Goal: Transaction & Acquisition: Book appointment/travel/reservation

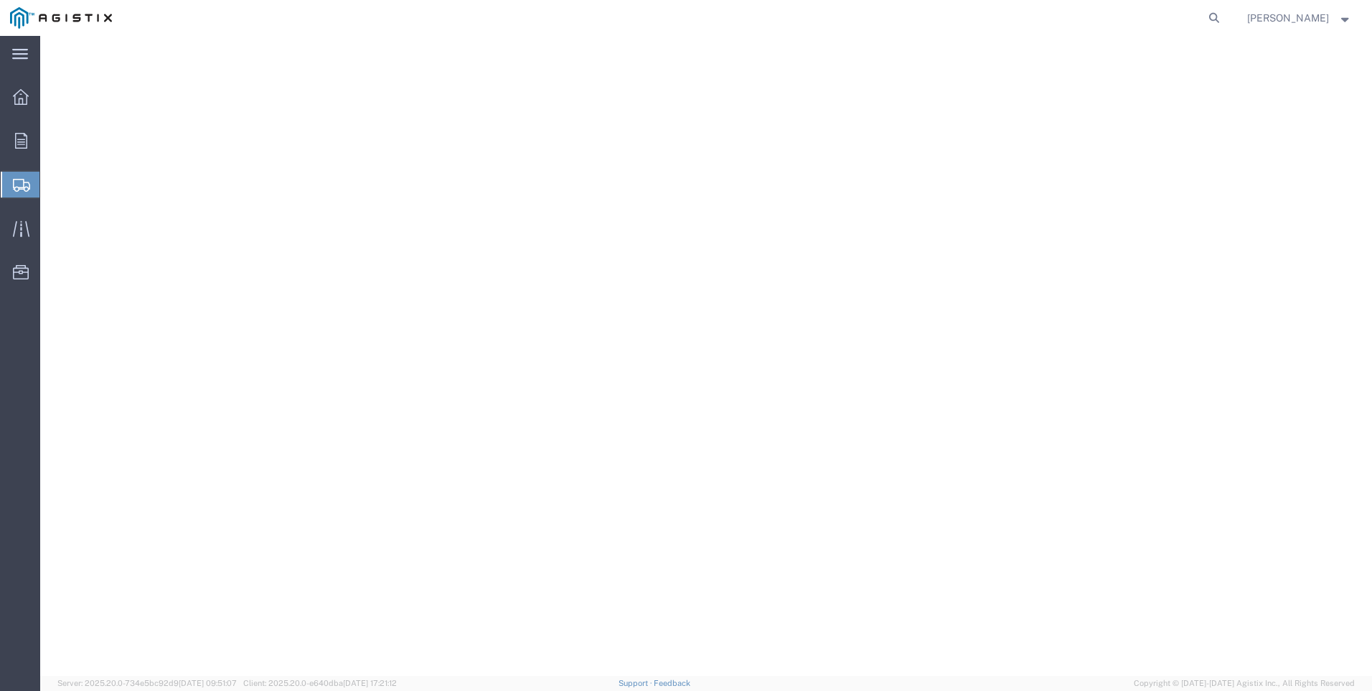
select select "9596"
select select "CA"
select select
select select "PURCHORD"
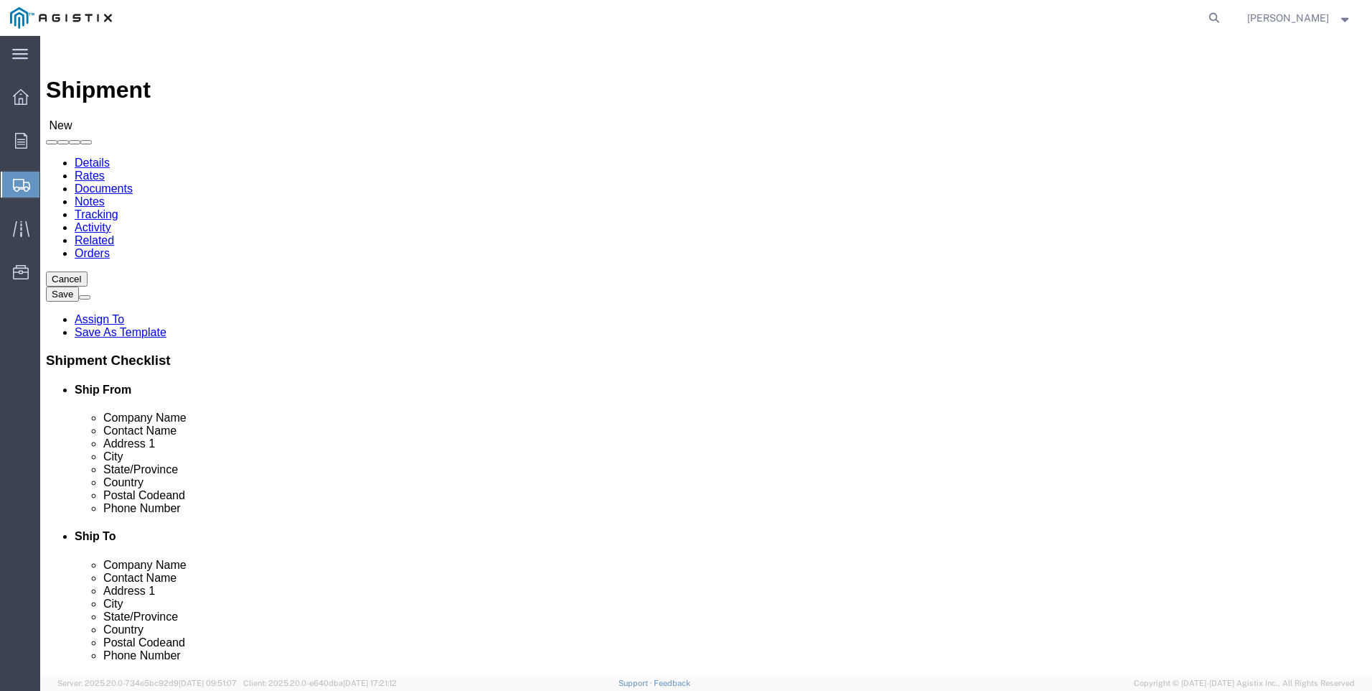
click select "Select All Others [GEOGRAPHIC_DATA] [GEOGRAPHIC_DATA] [GEOGRAPHIC_DATA] [GEOGRA…"
select select "19740"
click select "Select All Others [GEOGRAPHIC_DATA] [GEOGRAPHIC_DATA] [GEOGRAPHIC_DATA] [GEOGRA…"
click span
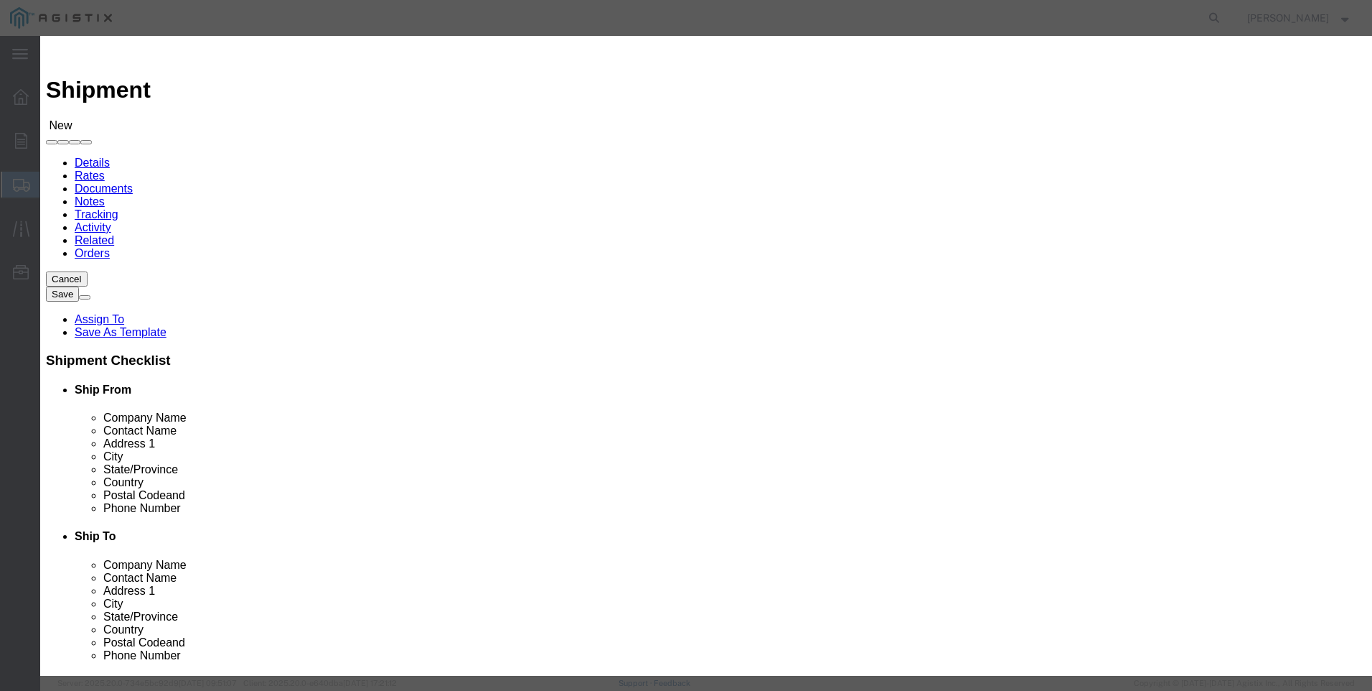
scroll to position [615, 0]
click button "Select"
select select "CA"
click button "Close"
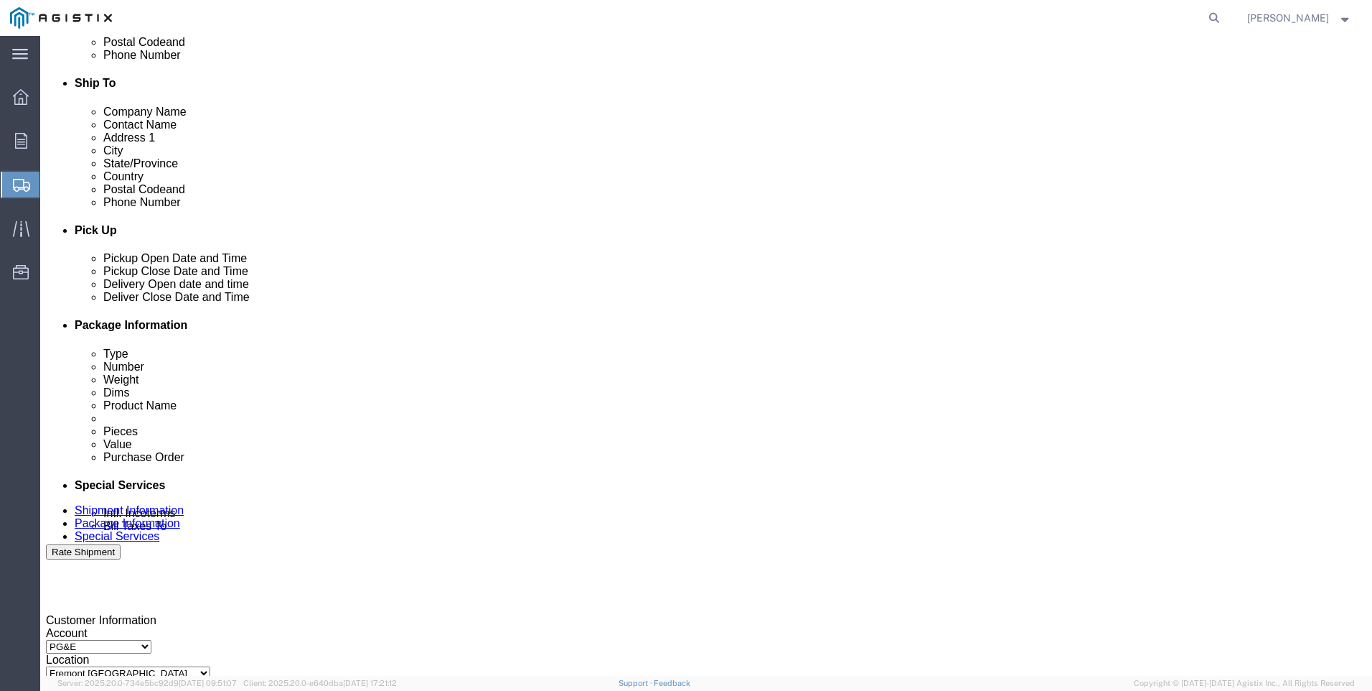
scroll to position [502, 0]
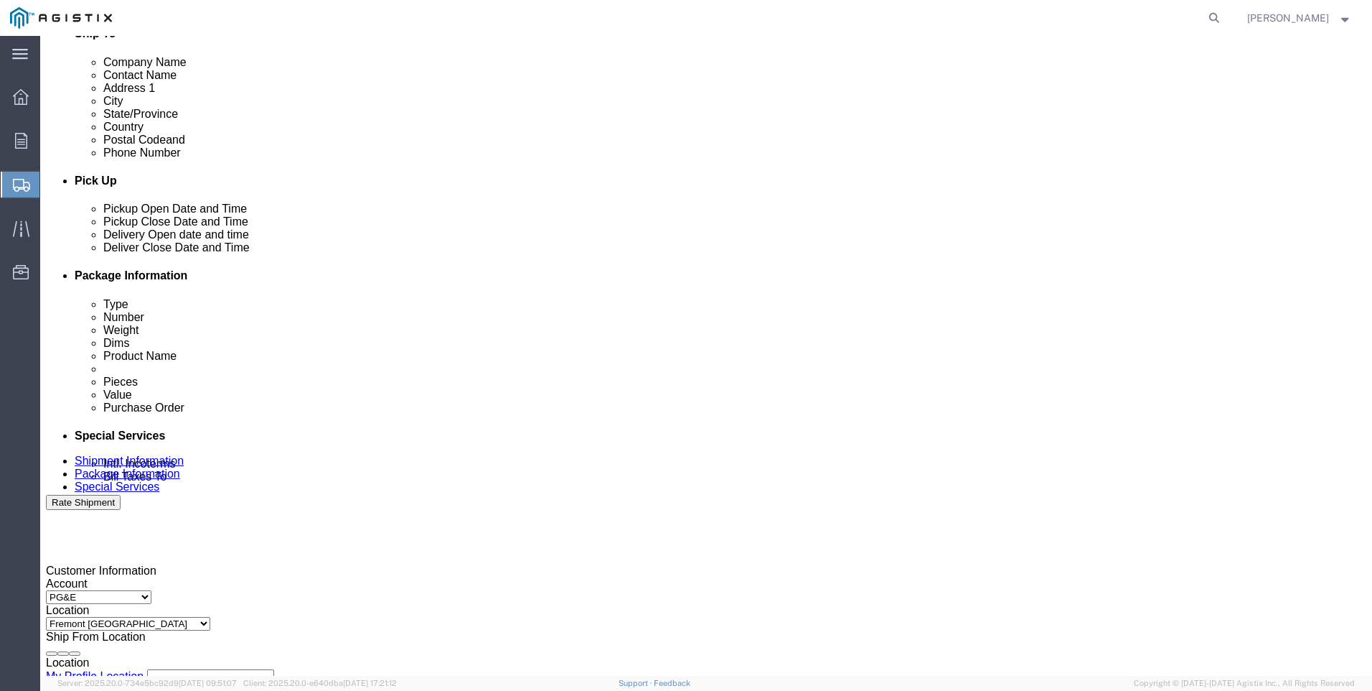
click div "[DATE] 10:00 AM"
click input "4:00 AM"
type input "4:00 PM"
click button "Apply"
click div
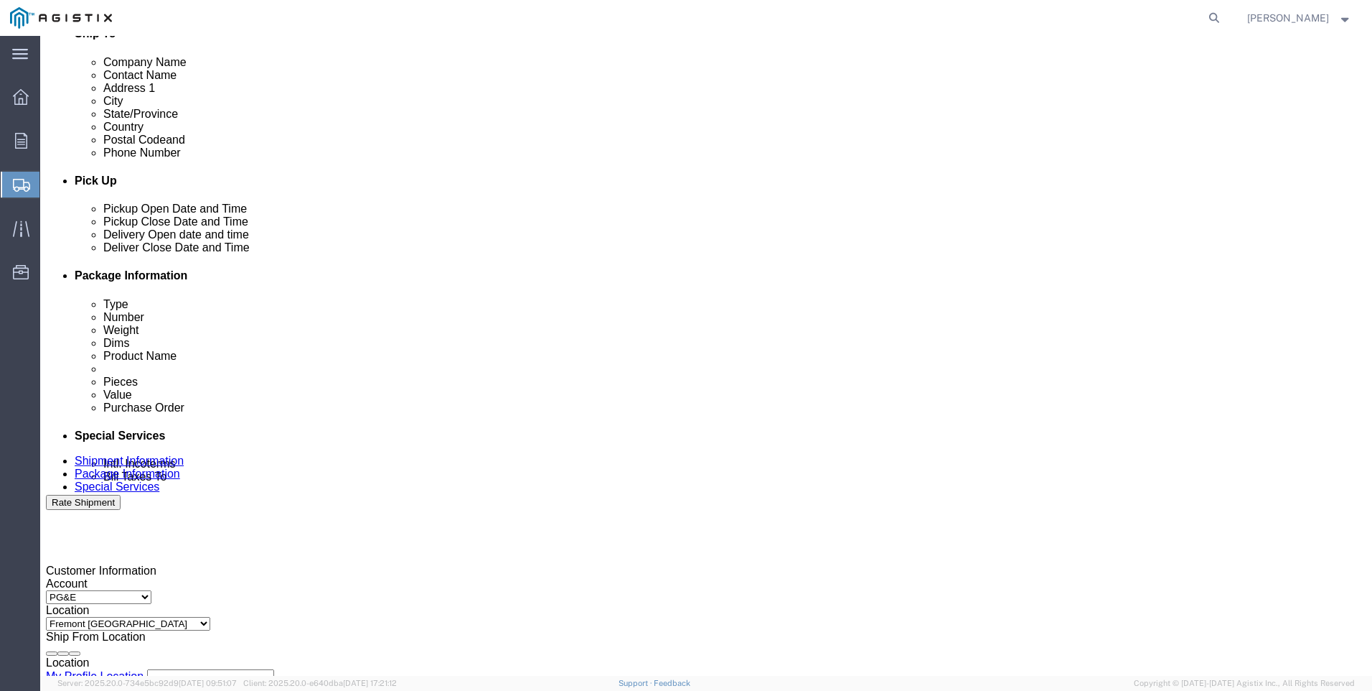
click input "5:00 PM"
click input "7:00 PM"
type input "7:00 am"
drag, startPoint x: 706, startPoint y: 625, endPoint x: 714, endPoint y: 598, distance: 28.4
click button "Apply"
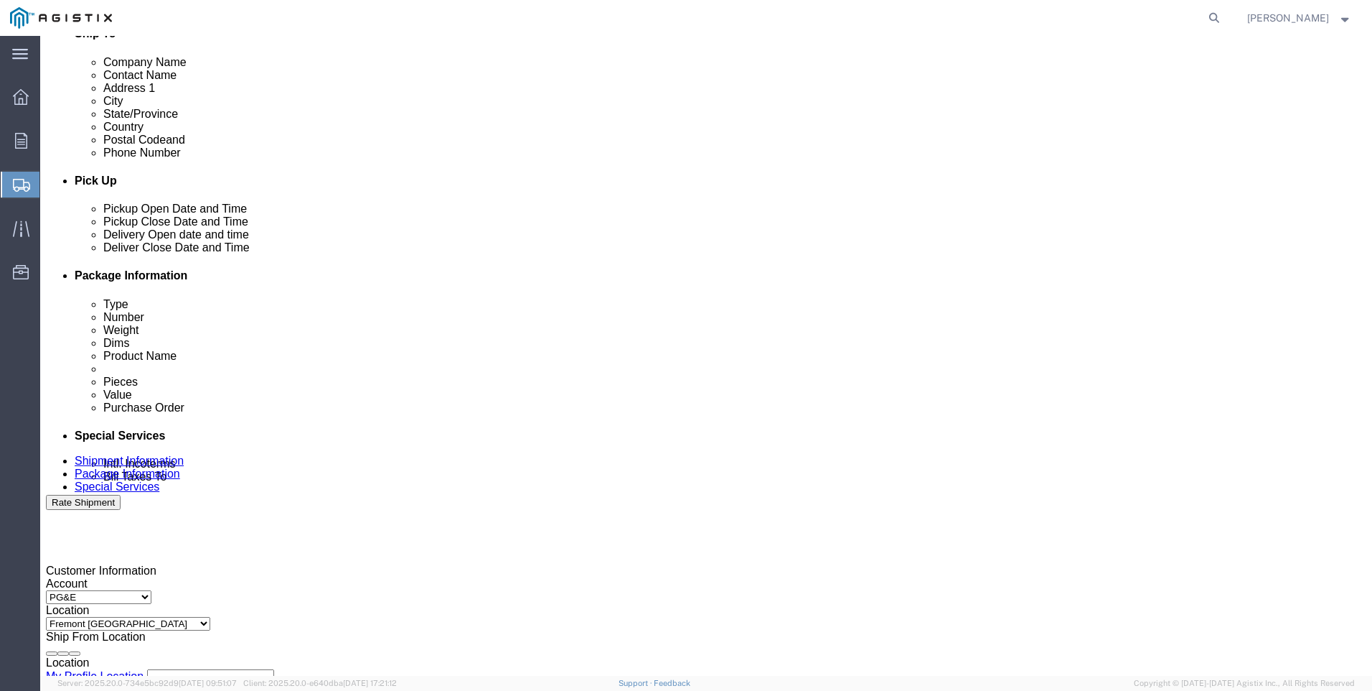
click div
click div "Close Time 3:00 AM"
click input "3:00 AM"
type input "3:00 PM"
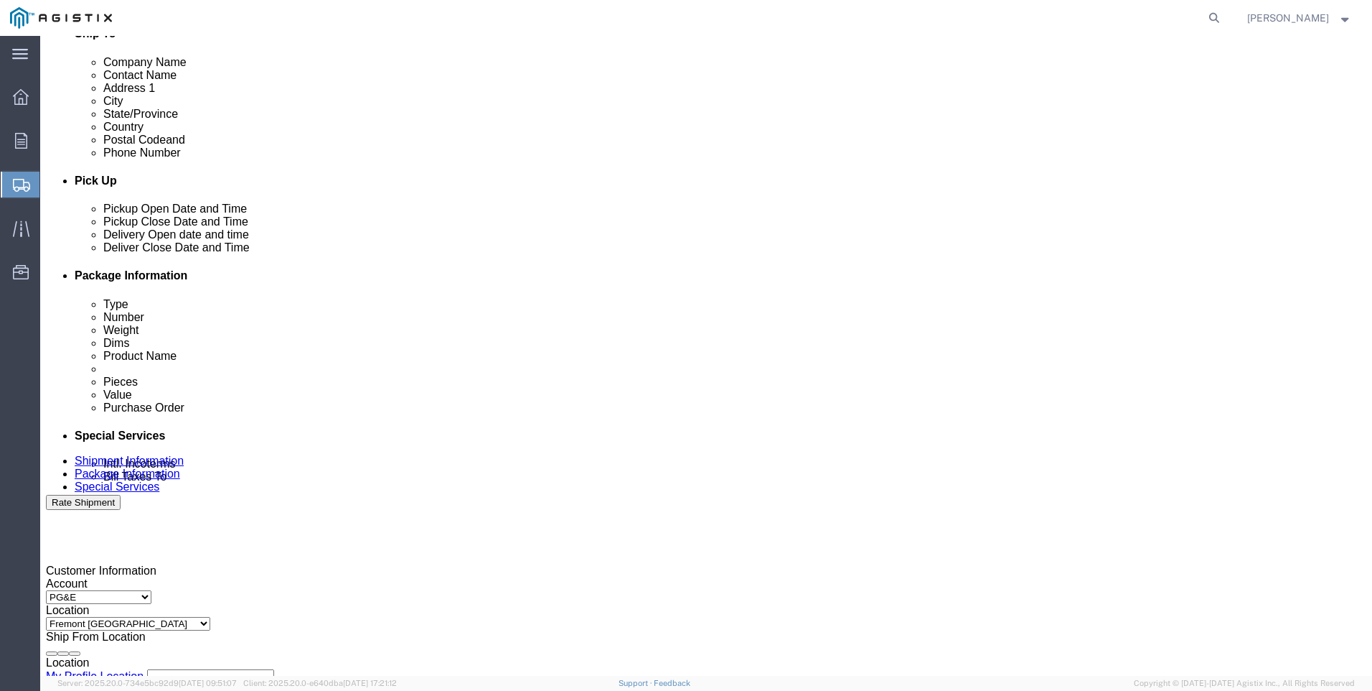
click button "Apply"
click input "text"
type input "3501423591"
click select "Select Account Type Activity ID Airline Appointment Number ASN Batch Request # …"
select select "SALEORDR"
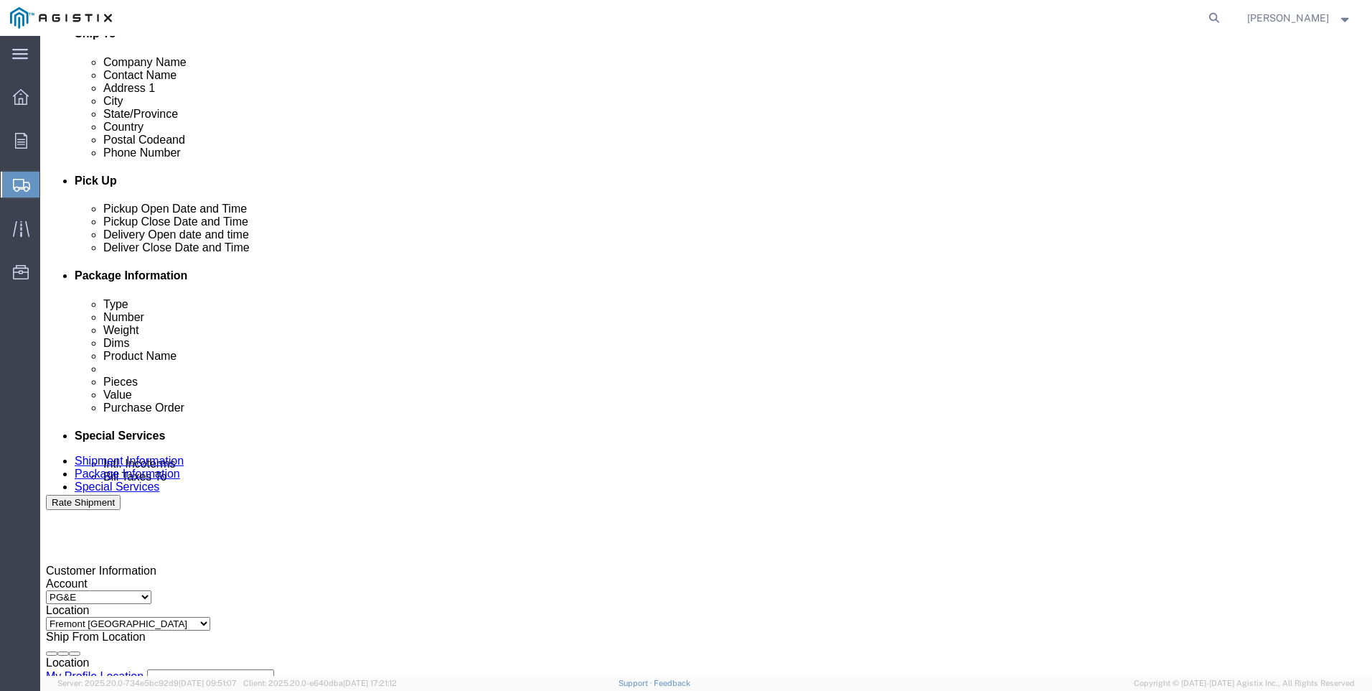
click select "Select Account Type Activity ID Airline Appointment Number ASN Batch Request # …"
click input "text"
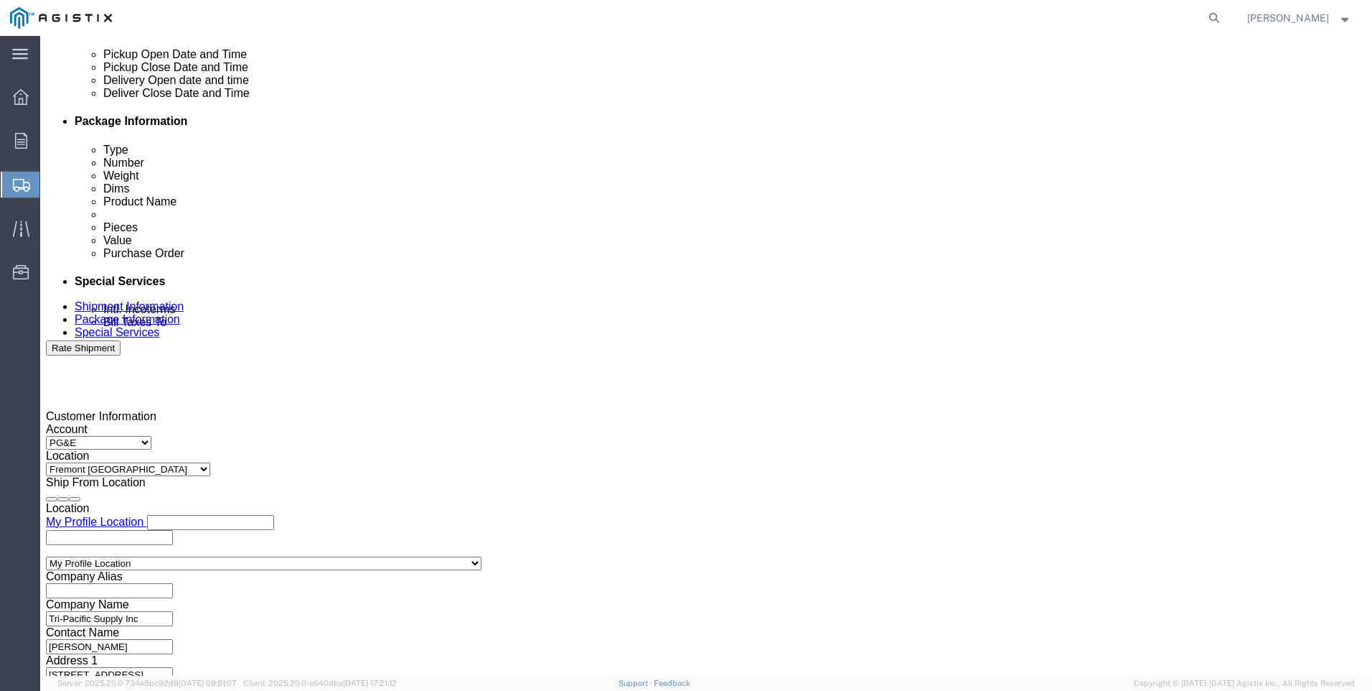
scroll to position [711, 0]
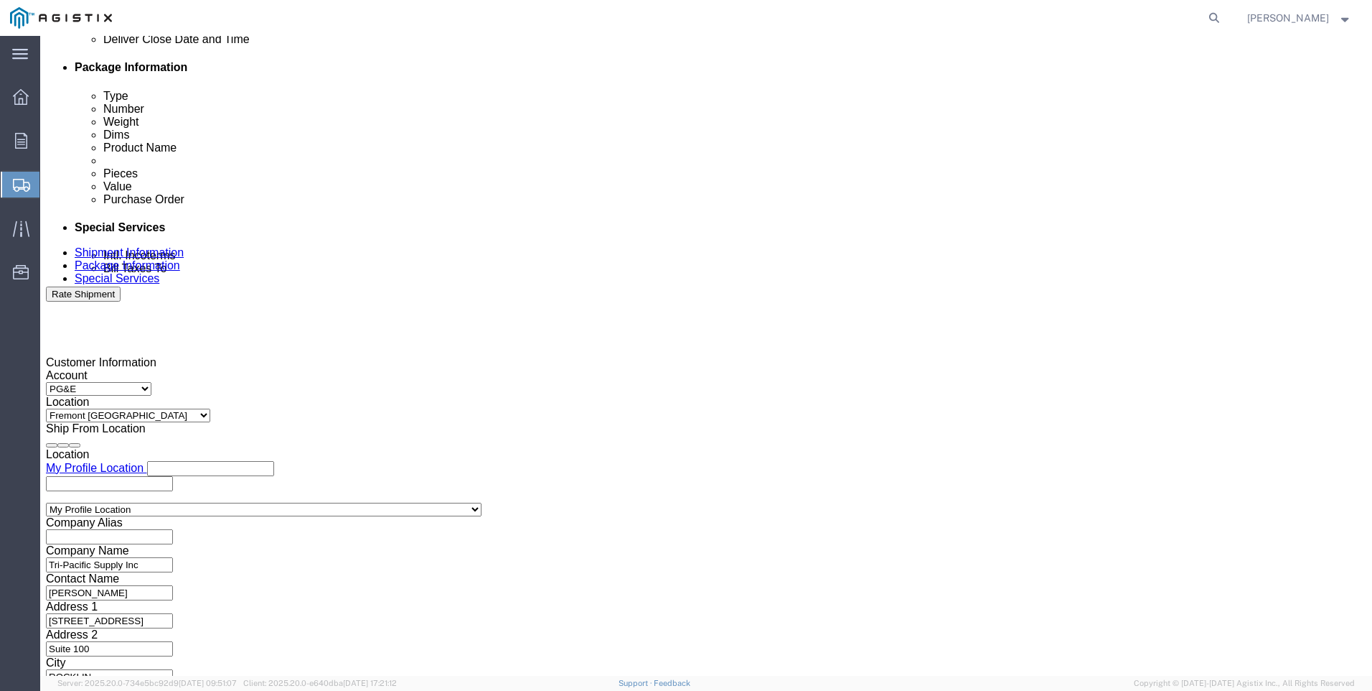
type input "0055392"
drag, startPoint x: 1004, startPoint y: 579, endPoint x: 777, endPoint y: 425, distance: 274.5
click button "Continue"
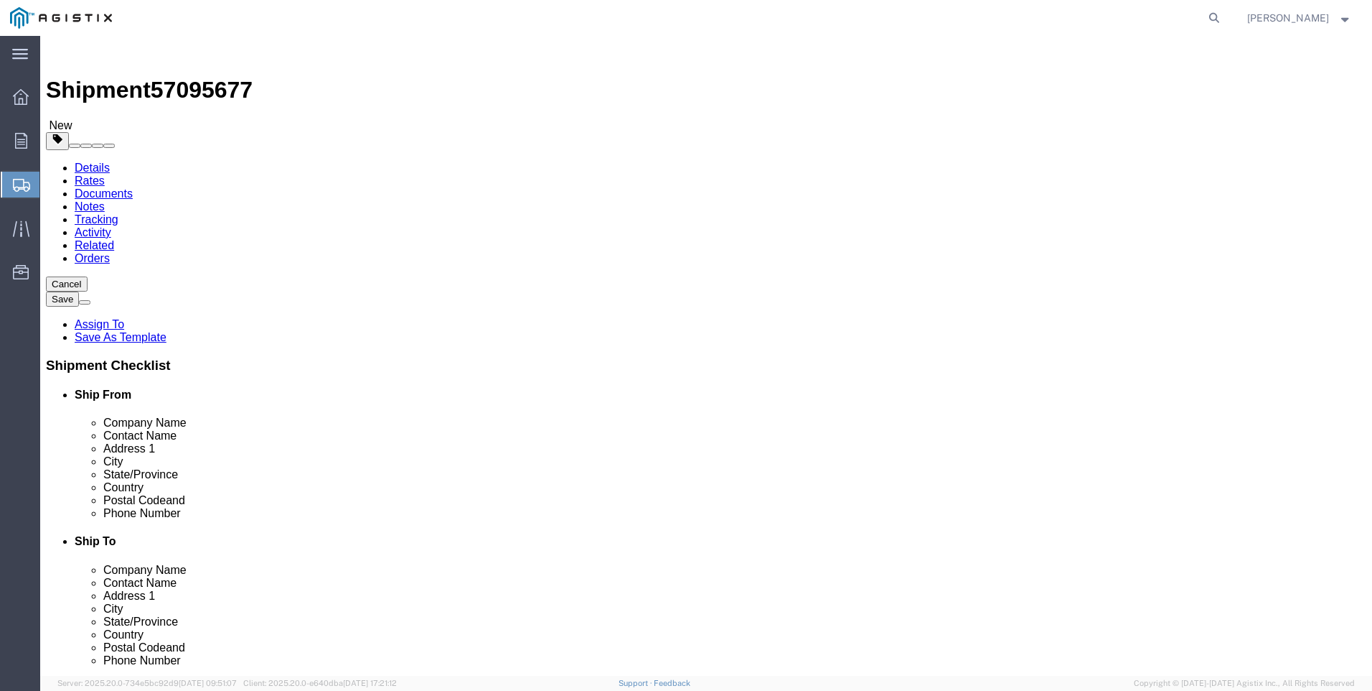
click input "text"
click select "Select Bulk Bundle(s) Cardboard Box(es) Carton(s) Crate(s) Drum(s) (Fiberboard)…"
select select "PSNS"
click select "Select Bulk Bundle(s) Cardboard Box(es) Carton(s) Crate(s) Drum(s) (Fiberboard)…"
click input "text"
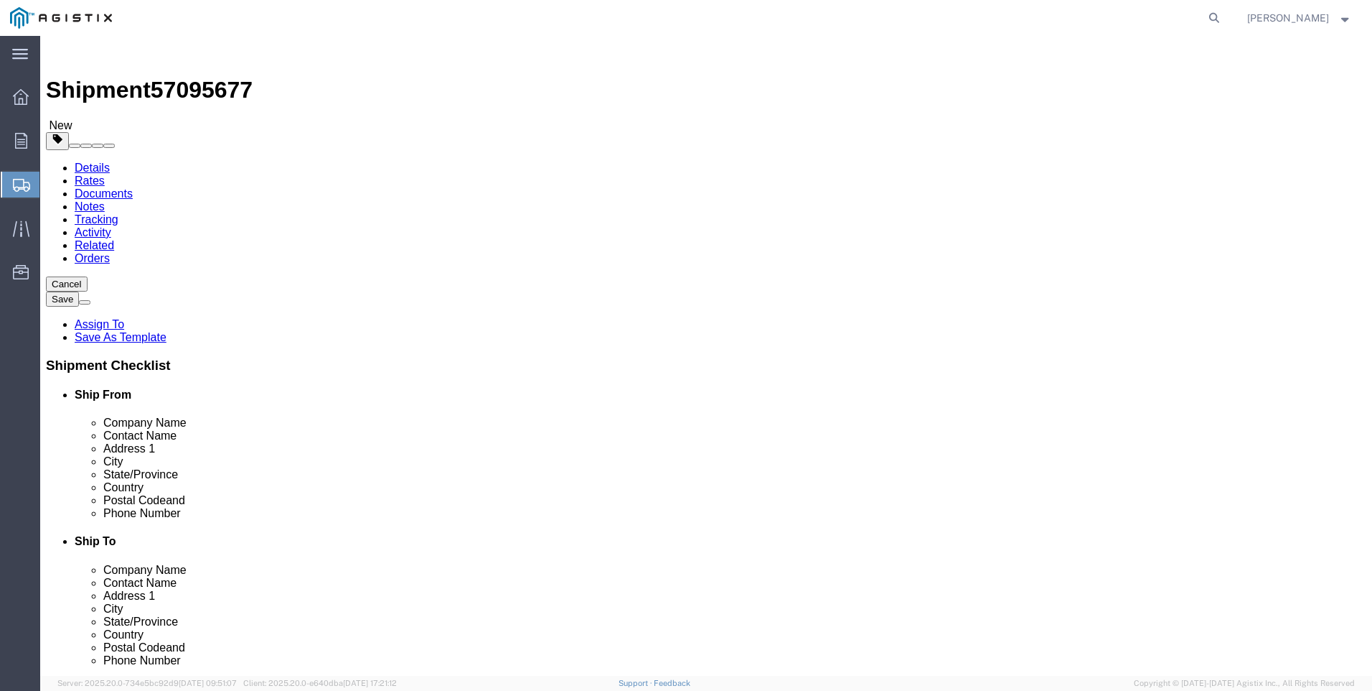
type input "46"
type input "40"
type input "26"
drag, startPoint x: 222, startPoint y: 354, endPoint x: 197, endPoint y: 356, distance: 24.5
click input "0.00"
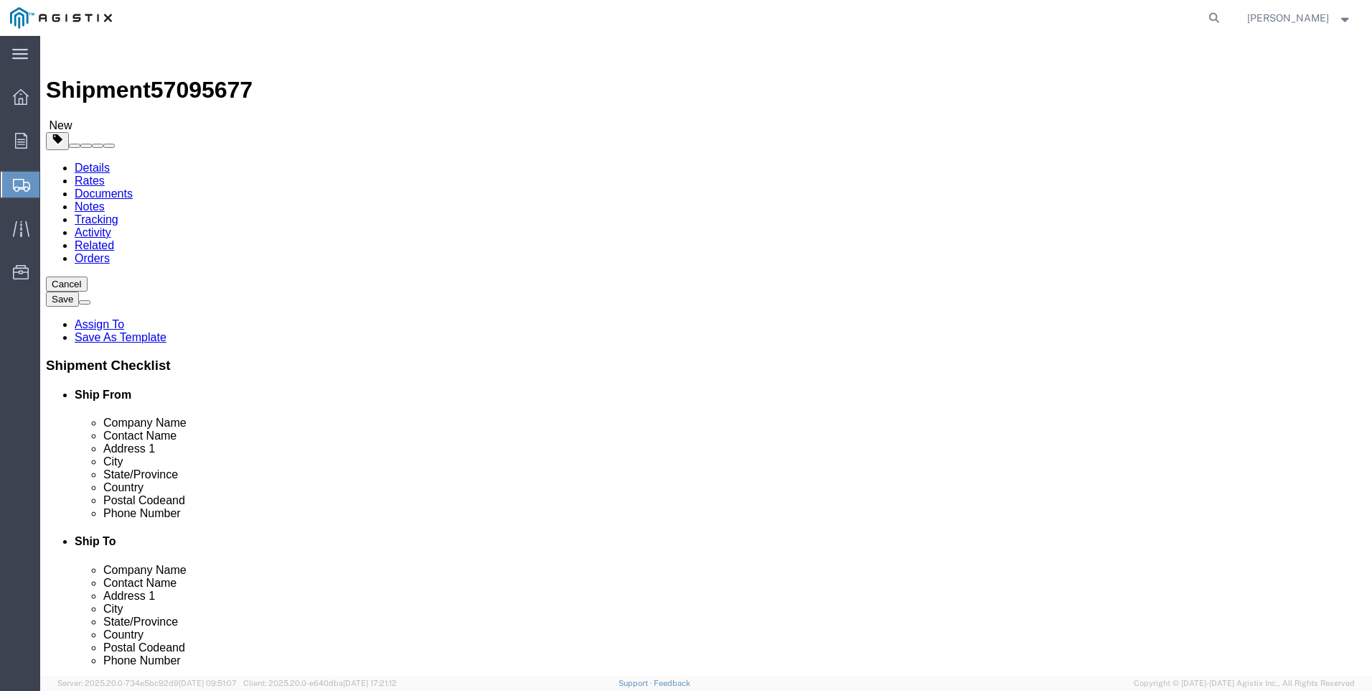
type input "186"
click div "1 x Pallet(s) Standard (Not Stackable) Package Type Select Bulk Bundle(s) Cardb…"
click link "Add Content"
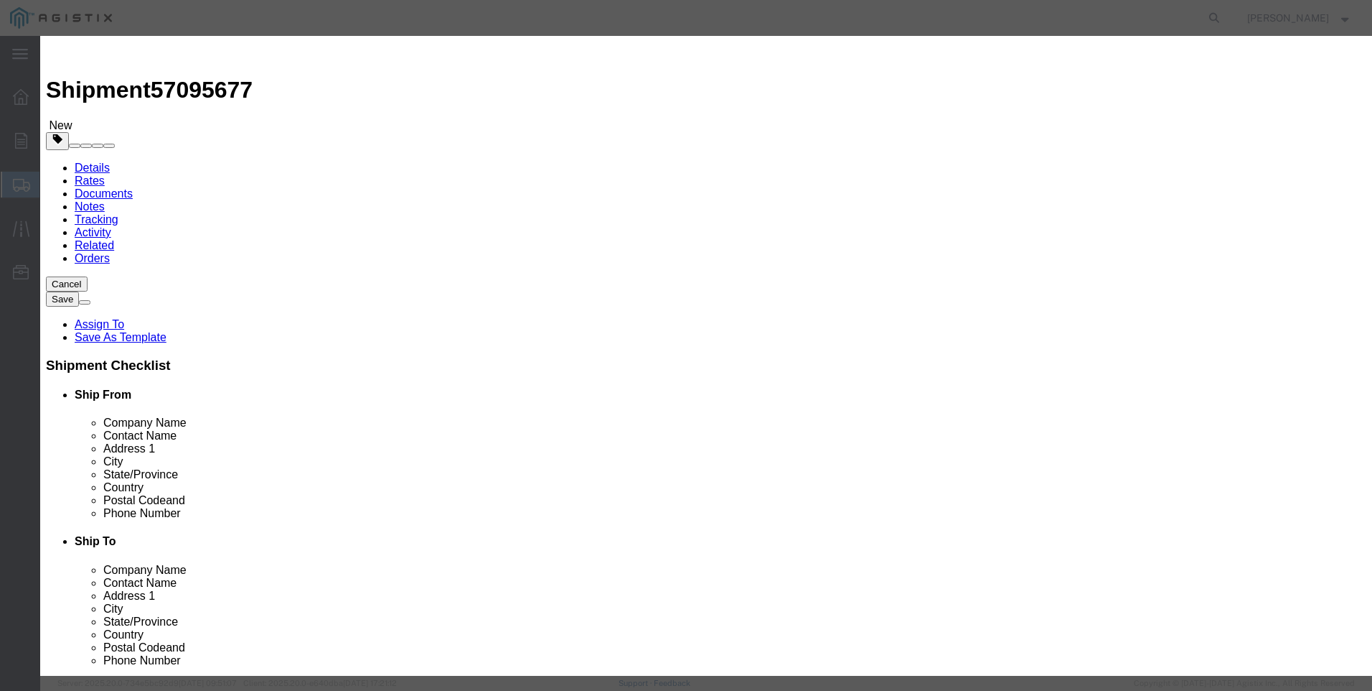
click input "text"
type input "M449967"
click td "Name: FILTER CARTRIDGE REPLACEMENT FD-1500"
select select
select select "USD"
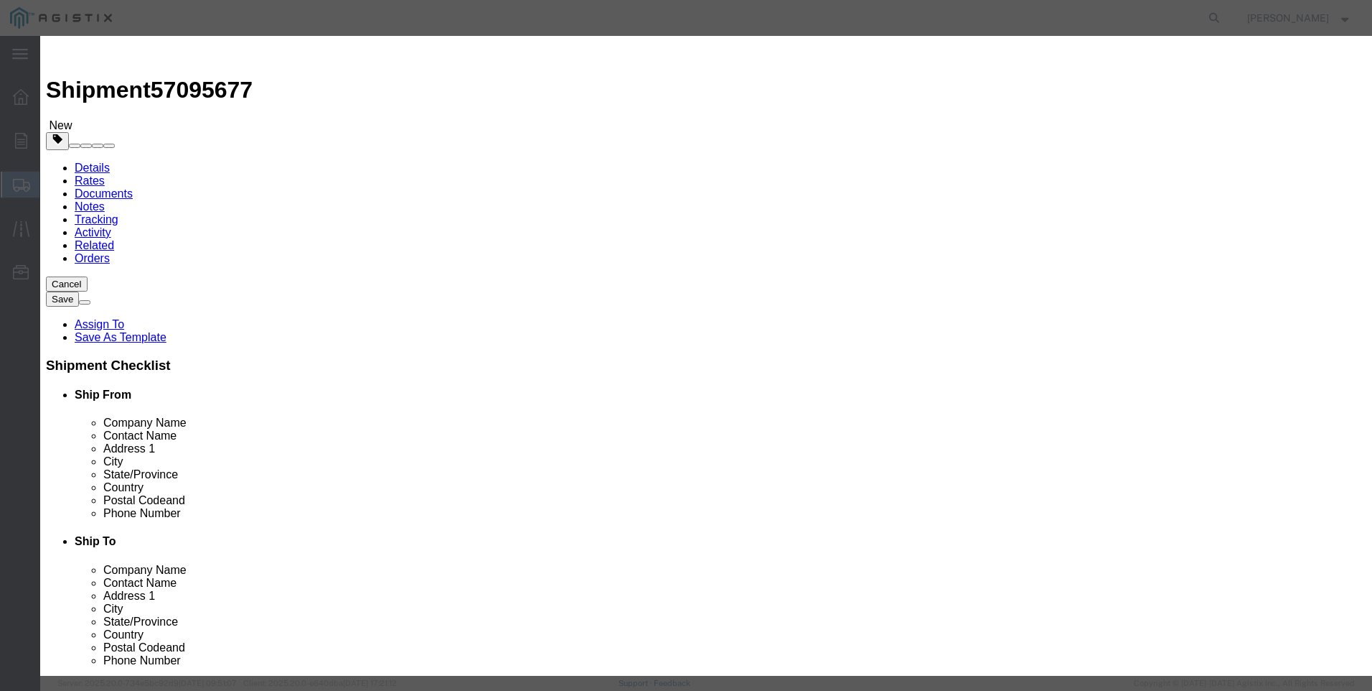
type input "FILTER CARTRIDGE REPLACEMENT FD-1500"
type input "M449967"
drag, startPoint x: 639, startPoint y: 107, endPoint x: 210, endPoint y: 95, distance: 428.7
click div "Add content Commodity library Product Name FILTER CARTRIDGE REPLACEMENT FD-1500…"
type input "FILTER CARTRIDGE REPLACEMENT FD-1500"
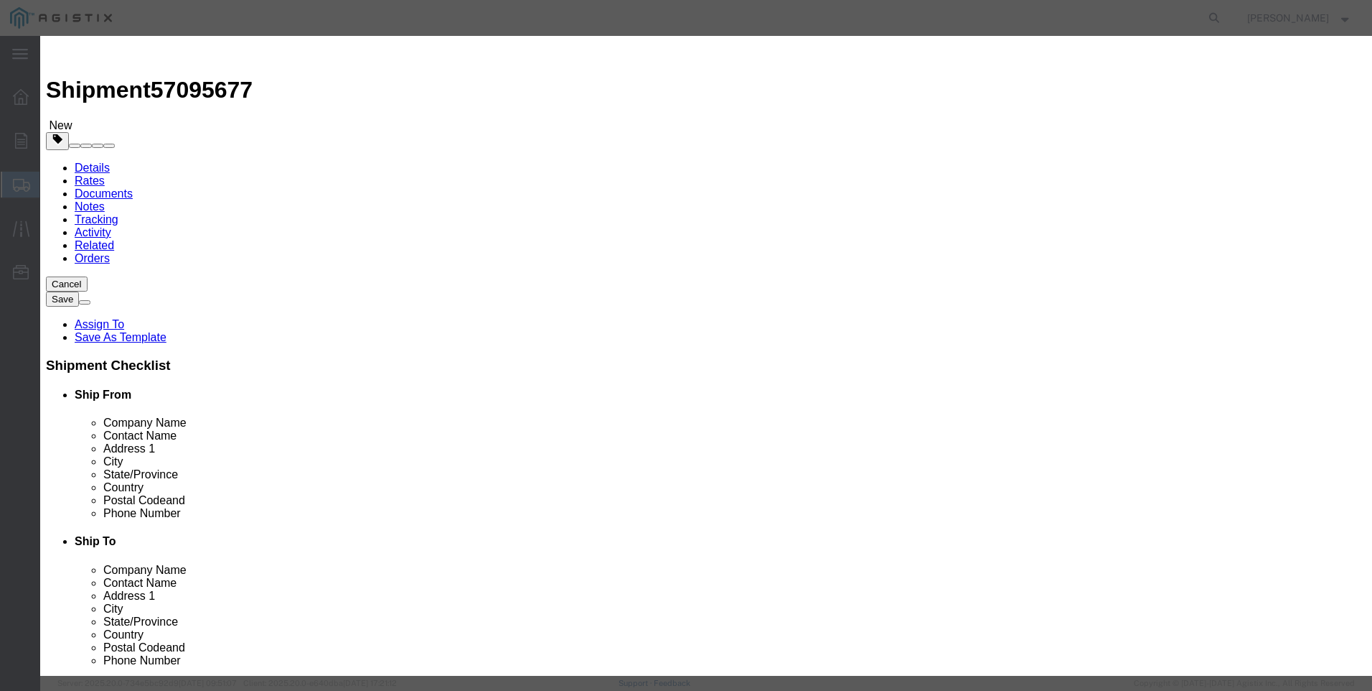
click textarea
paste textarea "FILTER CARTRIDGE REPLACEMENT FD-1500"
type textarea "FILTER CARTRIDGE REPLACEMENT FD-1500"
drag, startPoint x: 645, startPoint y: 108, endPoint x: 167, endPoint y: 94, distance: 477.6
click div "Add content Commodity library Product Name FILTER CARTRIDGE REPLACEMENT FD-1500…"
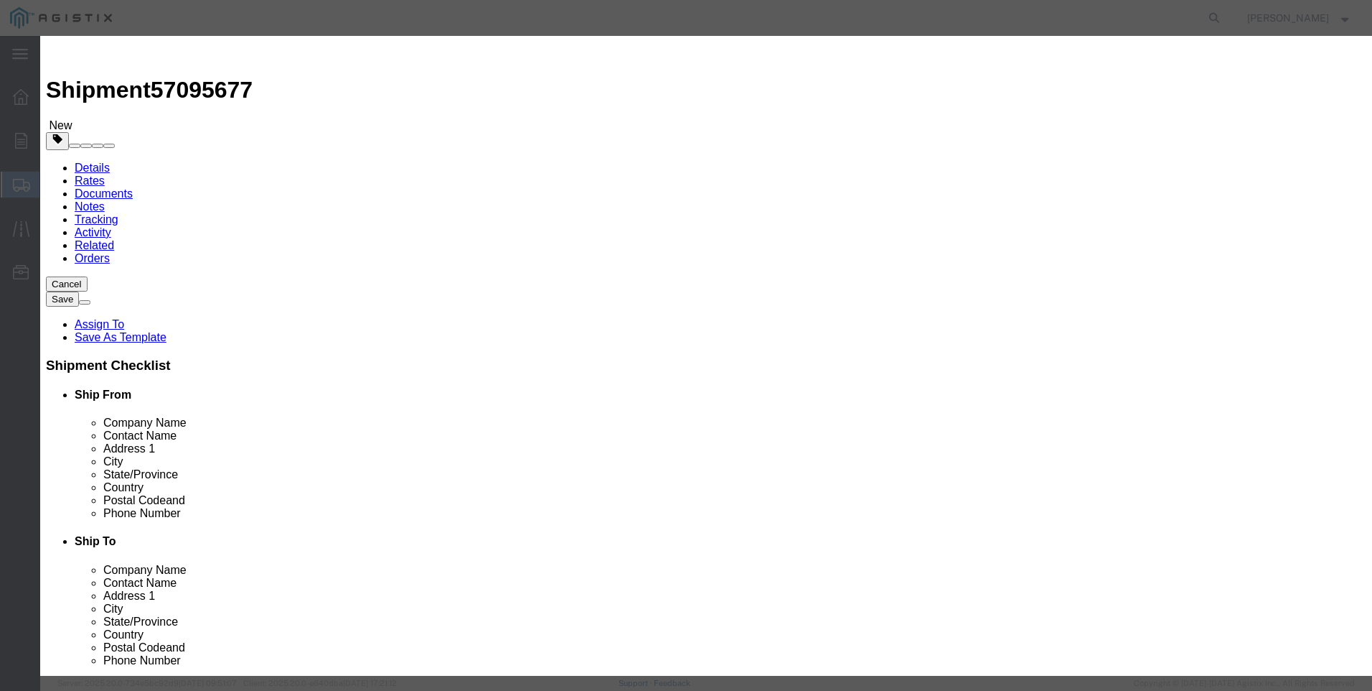
type input "M449967 / 21-4003"
click input "text"
type input "36"
click input "text"
type input "8735"
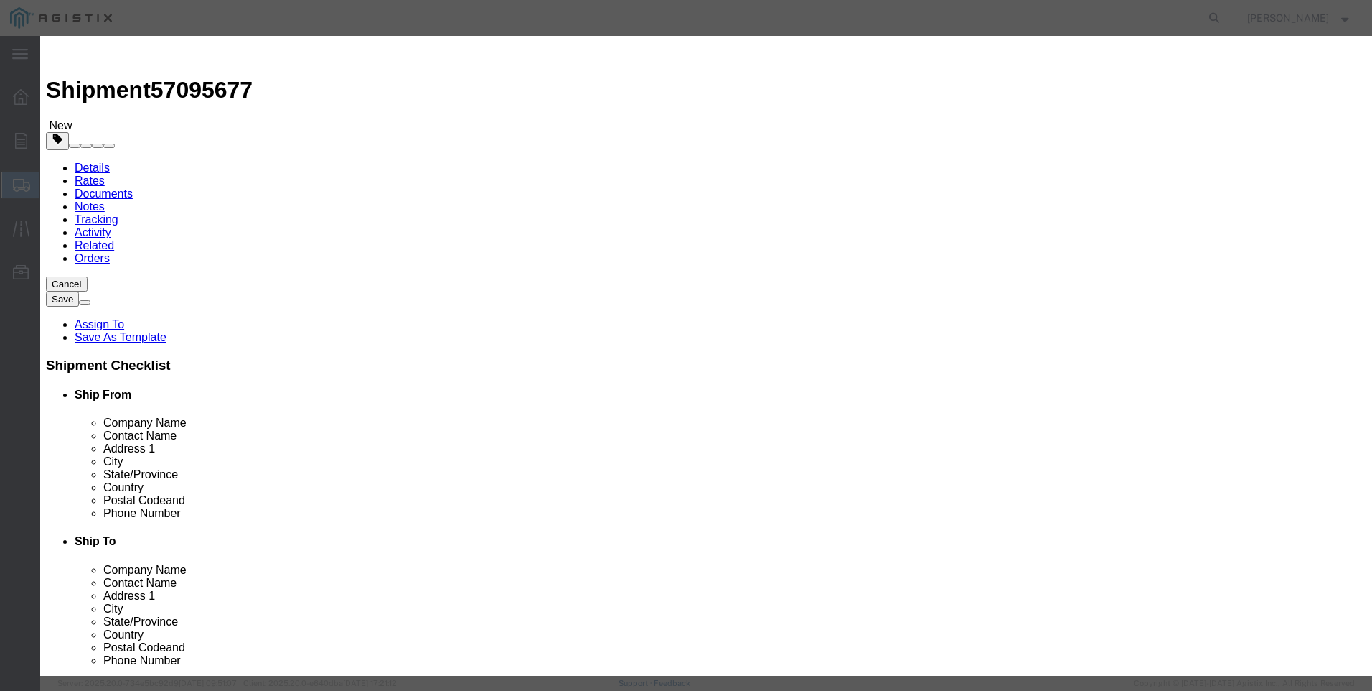
click select "Select 50 55 60 65 70 85 92.5 100 125 175 250 300 400"
select select "100"
click select "Select 50 55 60 65 70 85 92.5 100 125 175 250 300 400"
click button "Save & Close"
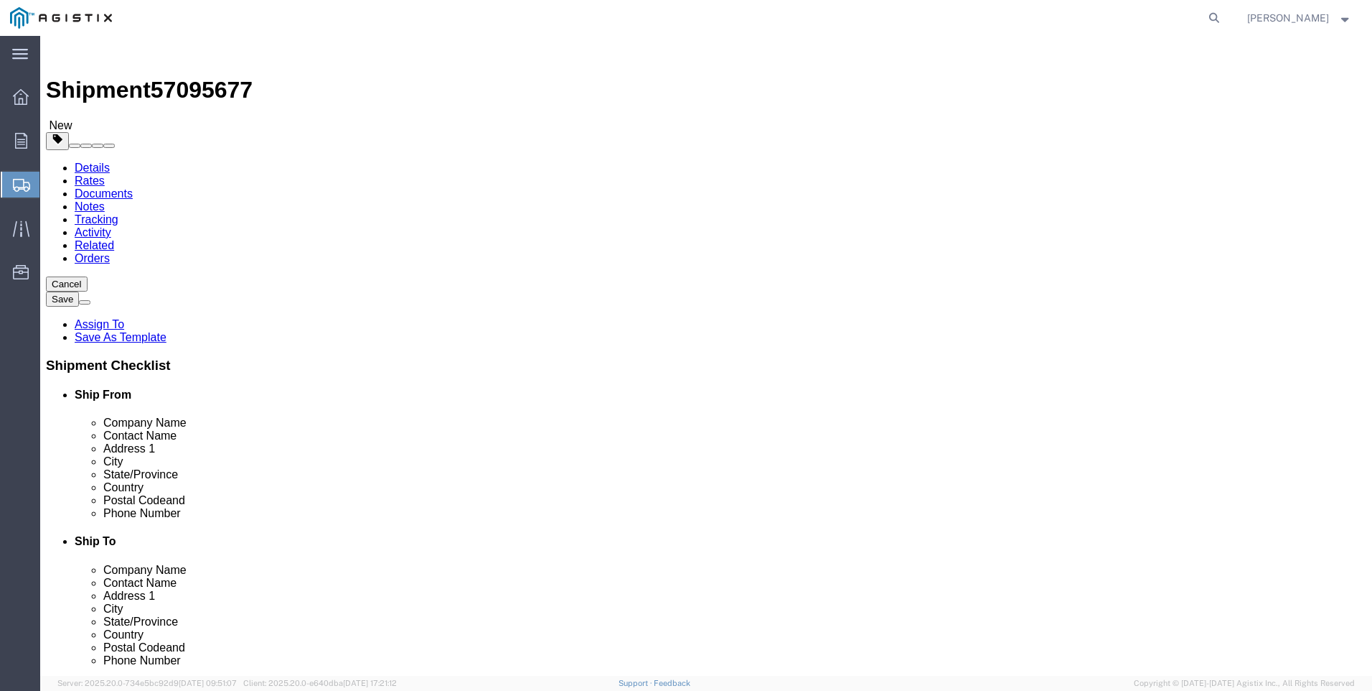
click button "Rate Shipment"
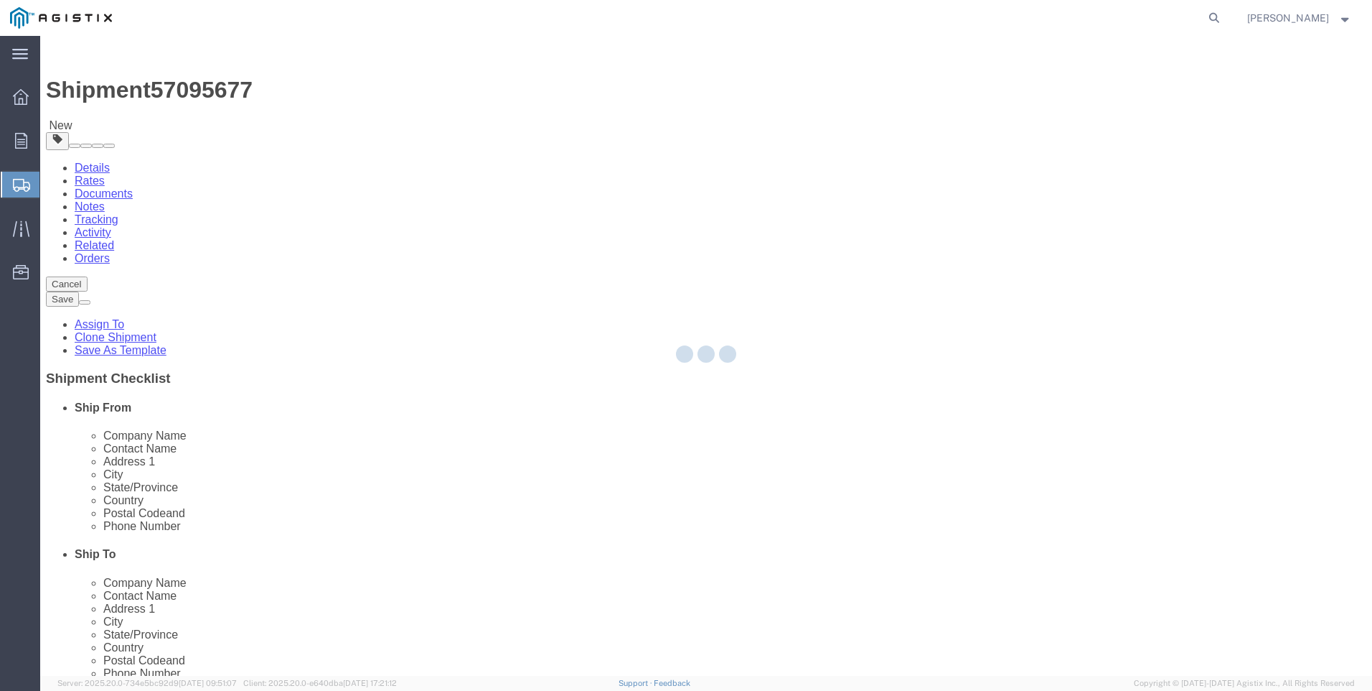
select select "21360"
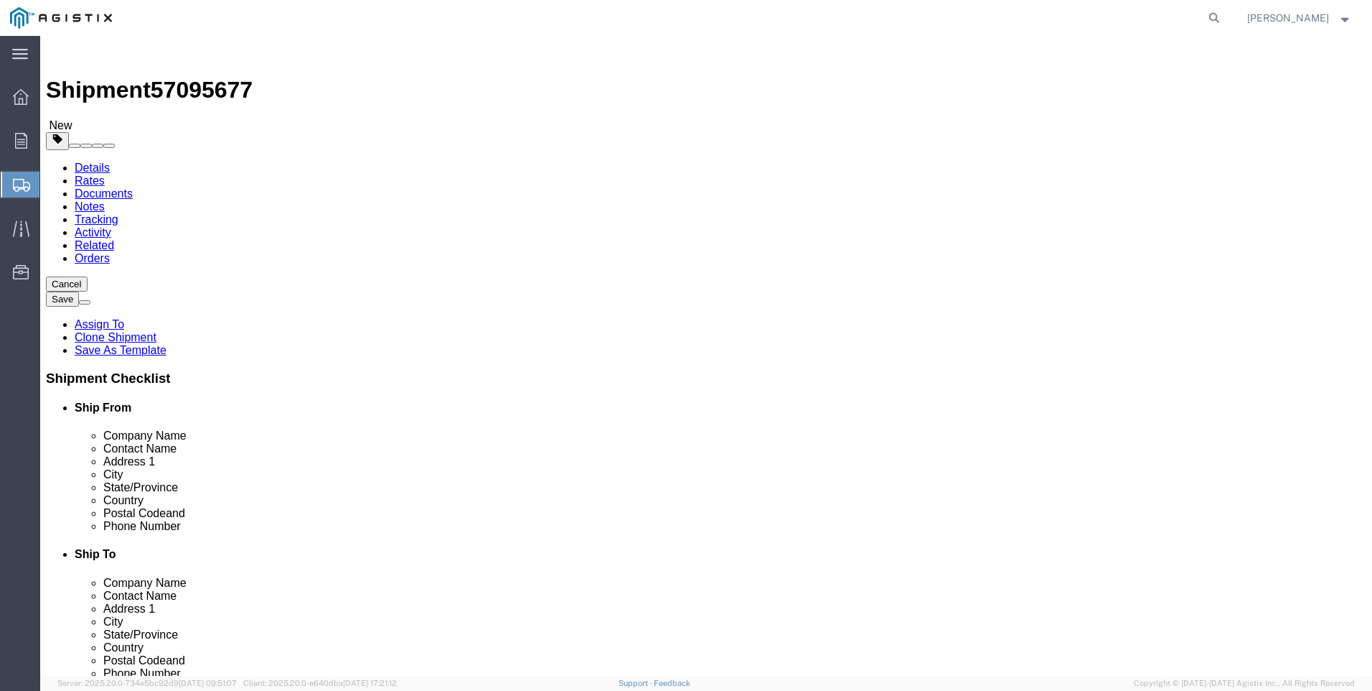
click at [88, 162] on link "Details" at bounding box center [92, 168] width 35 height 12
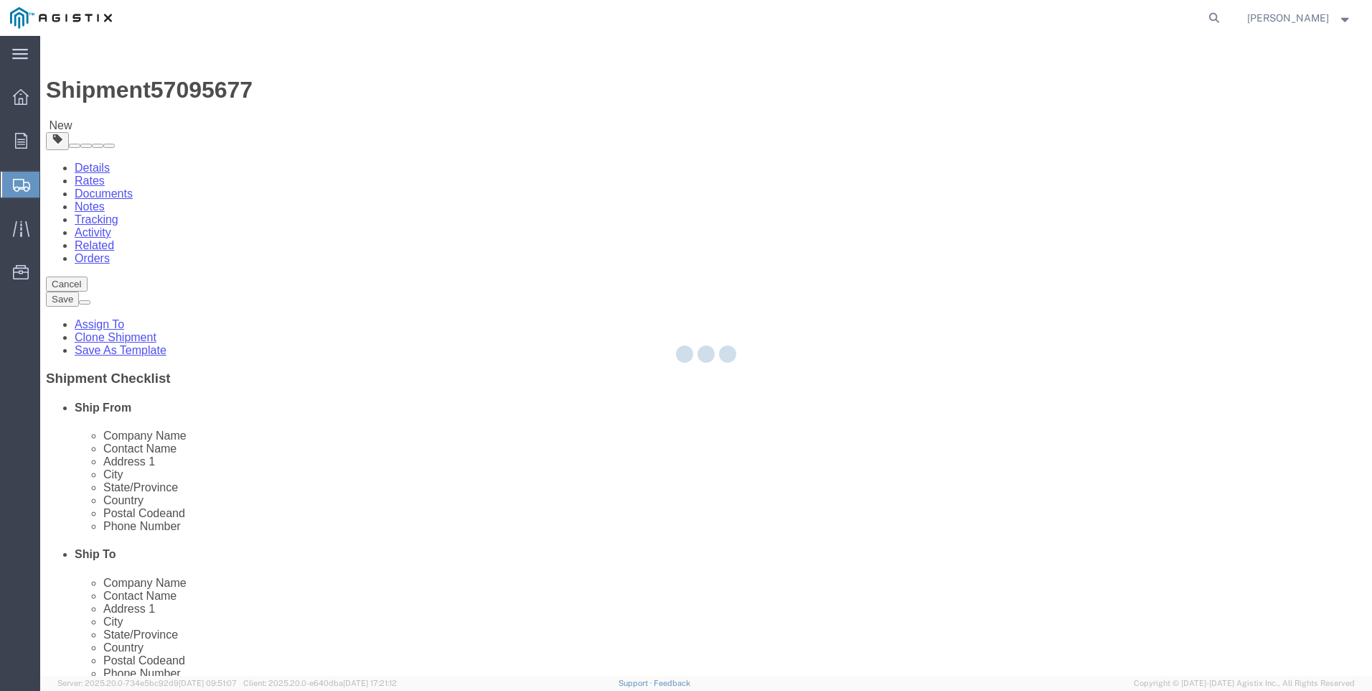
select select "21360"
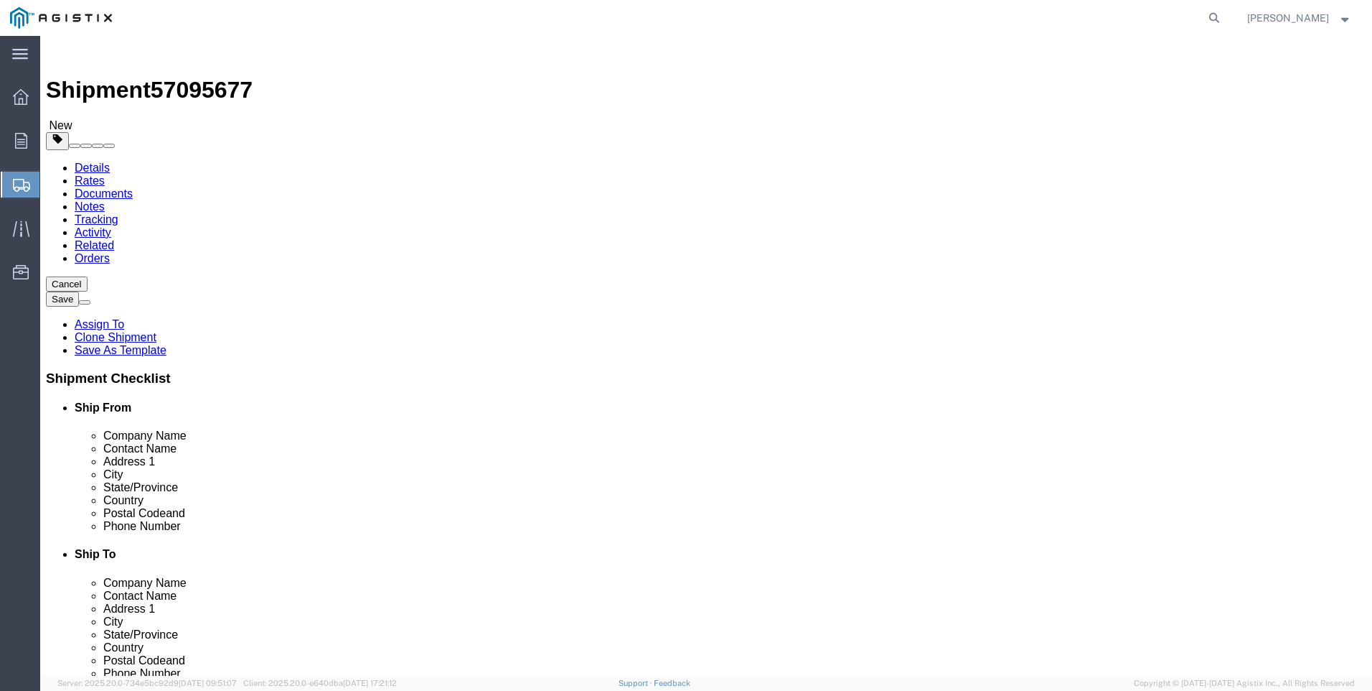
click button "Rate Shipment"
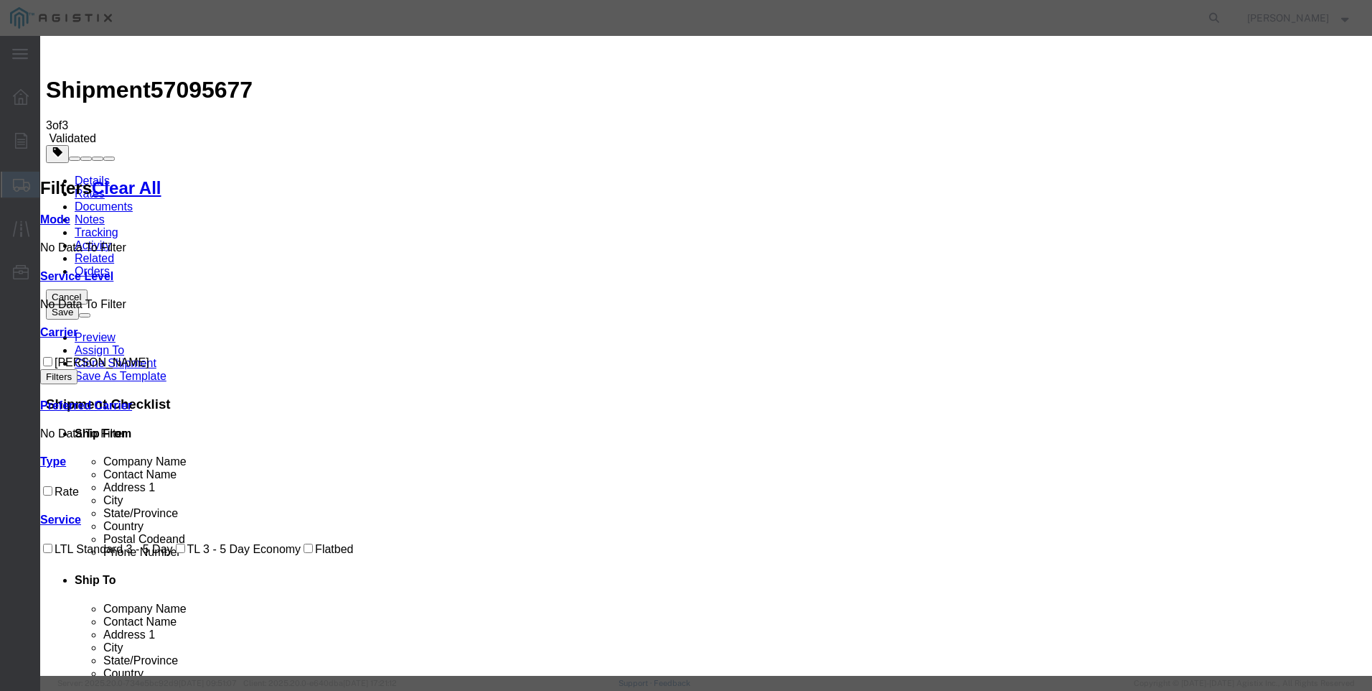
drag, startPoint x: 513, startPoint y: 184, endPoint x: 566, endPoint y: 202, distance: 55.4
